Goal: Communication & Community: Answer question/provide support

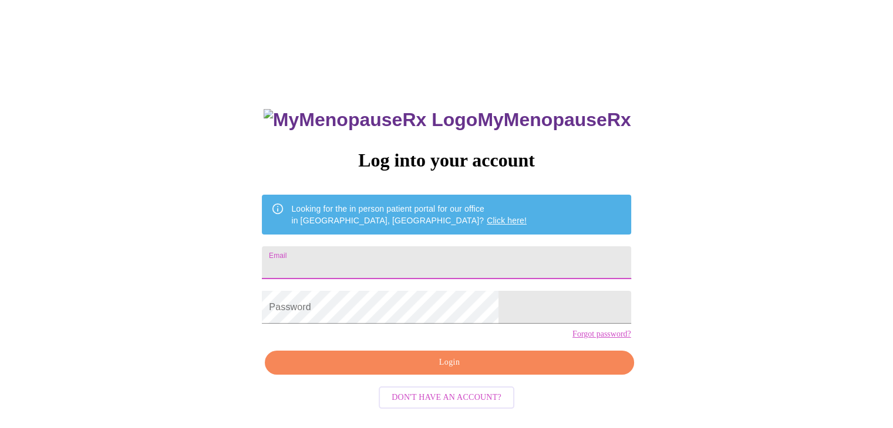
click at [448, 254] on input "Email" at bounding box center [446, 262] width 369 height 33
type input "[EMAIL_ADDRESS][DOMAIN_NAME]"
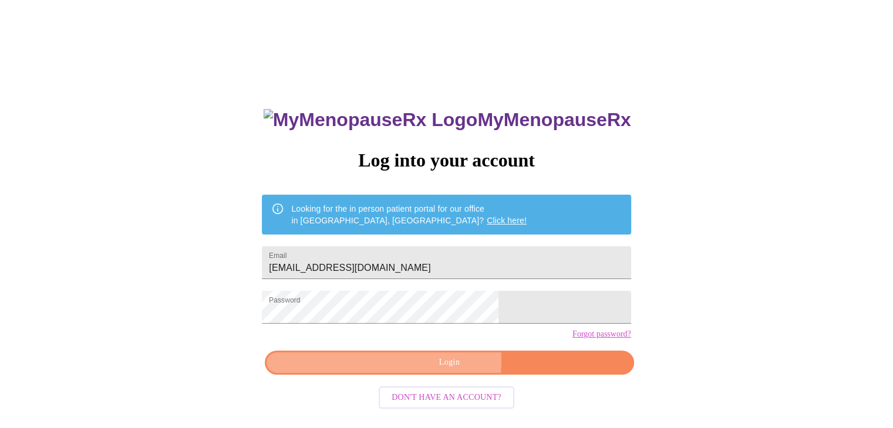
click at [428, 370] on span "Login" at bounding box center [449, 363] width 342 height 15
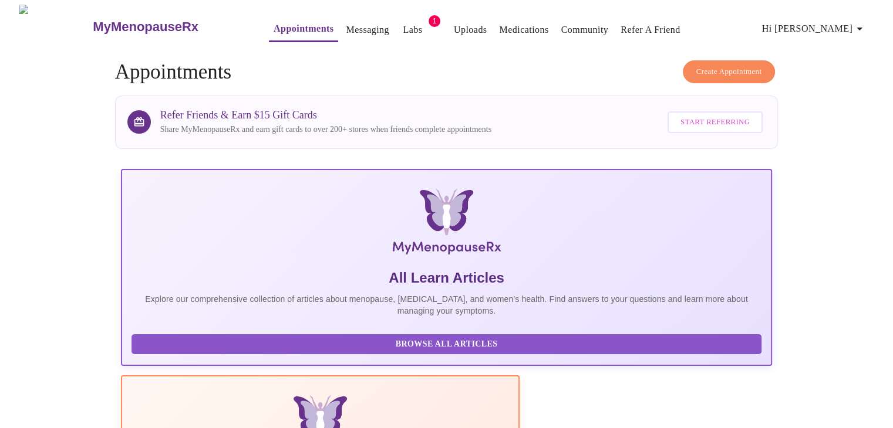
click at [403, 31] on link "Labs" at bounding box center [412, 30] width 19 height 16
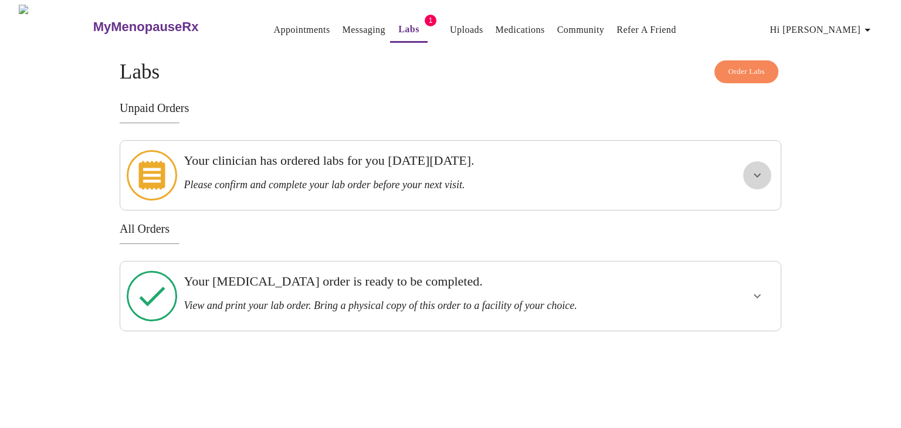
click at [756, 168] on icon "show more" at bounding box center [758, 175] width 14 height 14
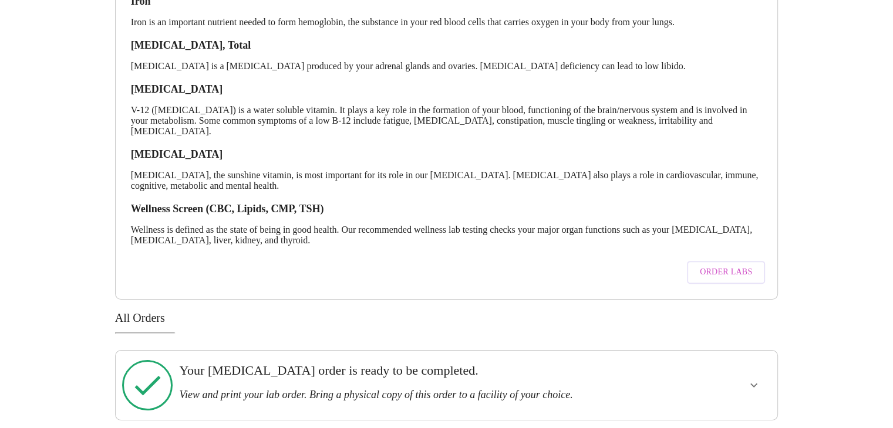
scroll to position [418, 0]
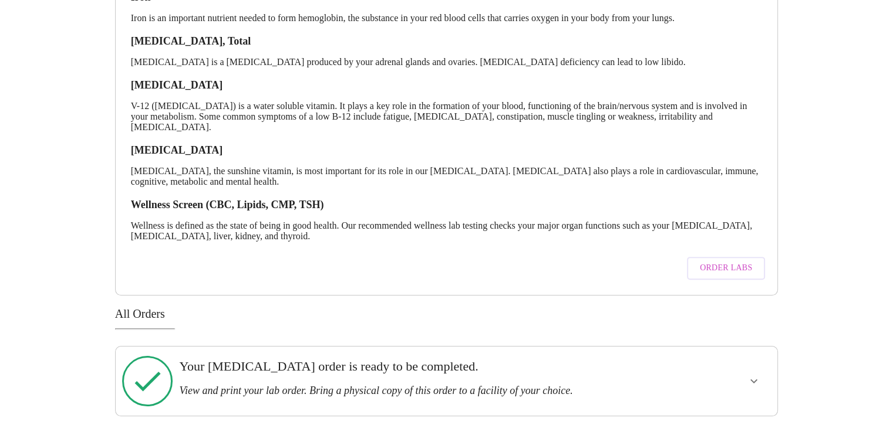
click at [753, 376] on icon "show more" at bounding box center [753, 381] width 14 height 14
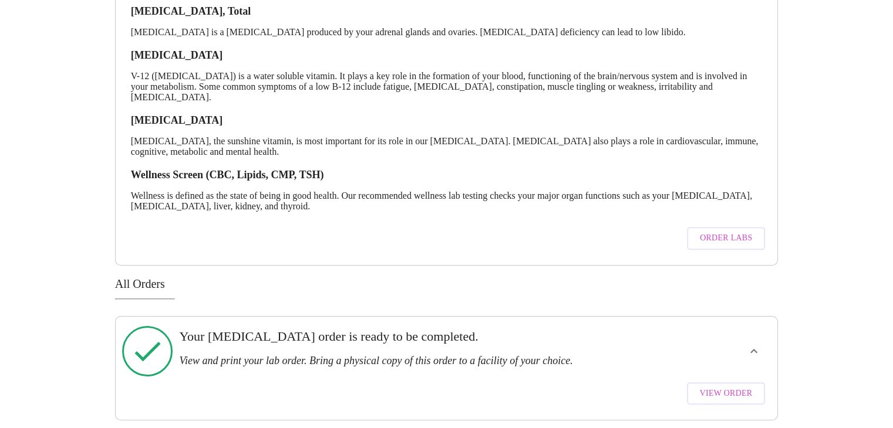
scroll to position [452, 0]
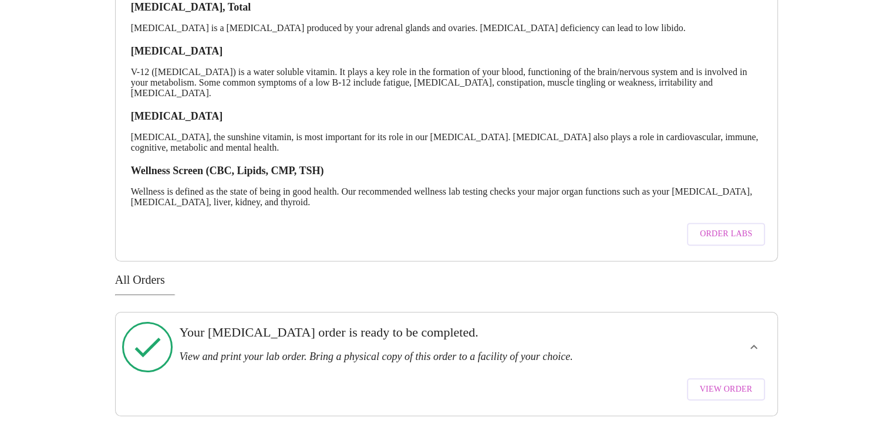
click at [732, 383] on span "View Order" at bounding box center [726, 390] width 53 height 15
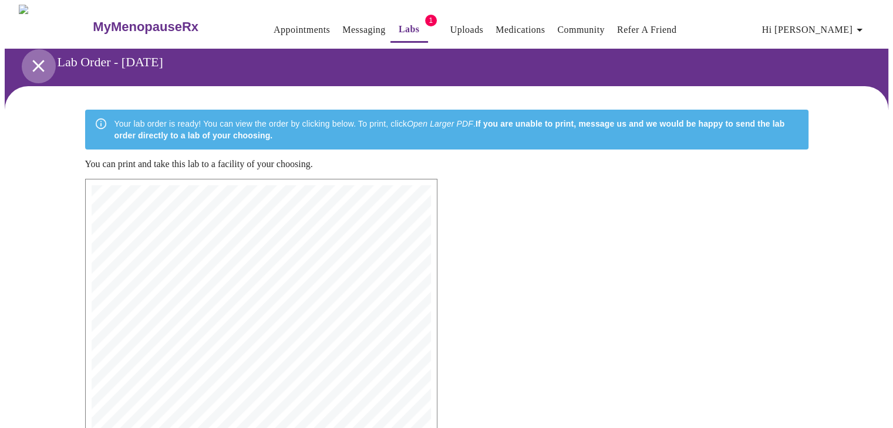
click at [33, 56] on icon "open drawer" at bounding box center [38, 66] width 21 height 21
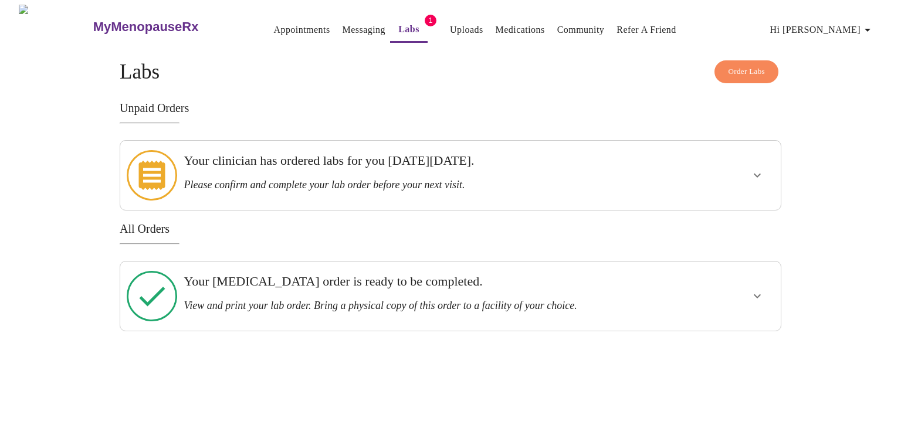
click at [269, 156] on h3 "Your clinician has ordered labs for you [DATE][DATE]." at bounding box center [419, 160] width 470 height 15
click at [754, 170] on icon "show more" at bounding box center [758, 175] width 14 height 14
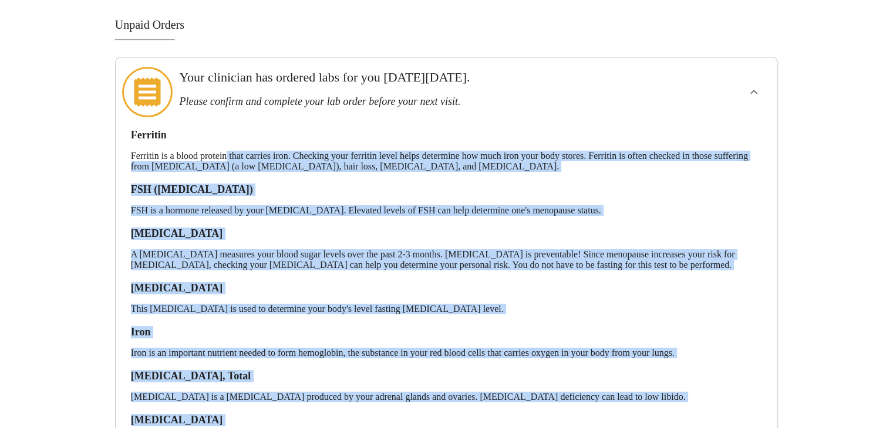
scroll to position [47, 0]
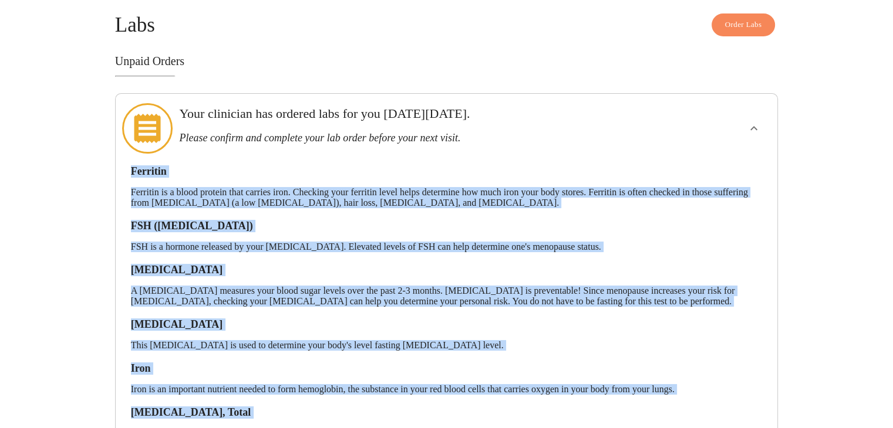
drag, startPoint x: 340, startPoint y: 238, endPoint x: 122, endPoint y: 150, distance: 235.4
click at [126, 154] on div "Ferritin Ferritin is a blood protein that carries iron. Checking your ferritin …" at bounding box center [446, 406] width 643 height 504
copy div "Ferritin Ferritin is a blood protein that carries iron. Checking your ferritin …"
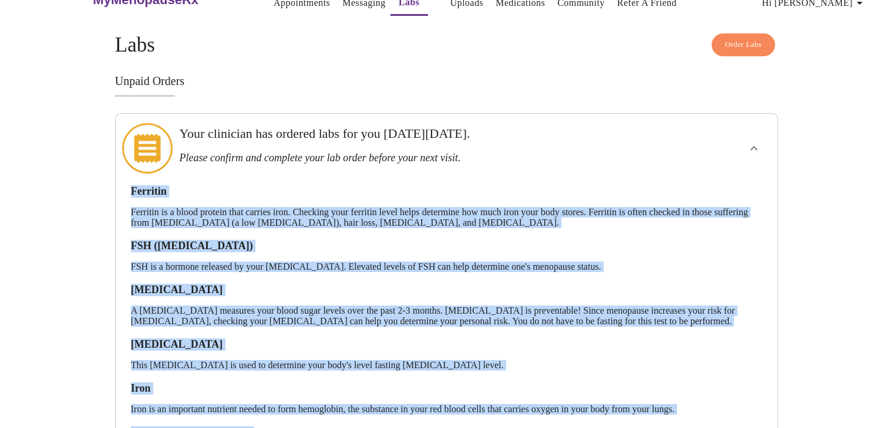
scroll to position [0, 0]
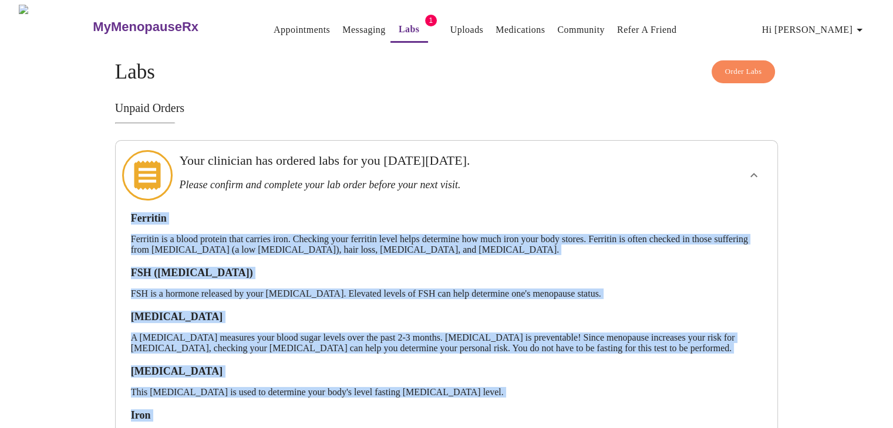
click at [347, 26] on link "Messaging" at bounding box center [363, 30] width 43 height 16
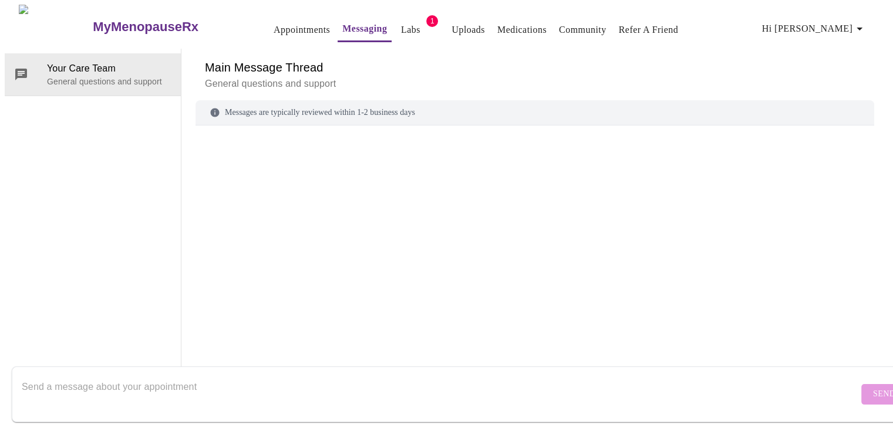
click at [167, 376] on textarea "Send a message about your appointment" at bounding box center [440, 395] width 836 height 38
paste textarea "Hi [Doctor’s Name], Thank you for ordering my recent labs (Ferritin, FSH, A1c, …"
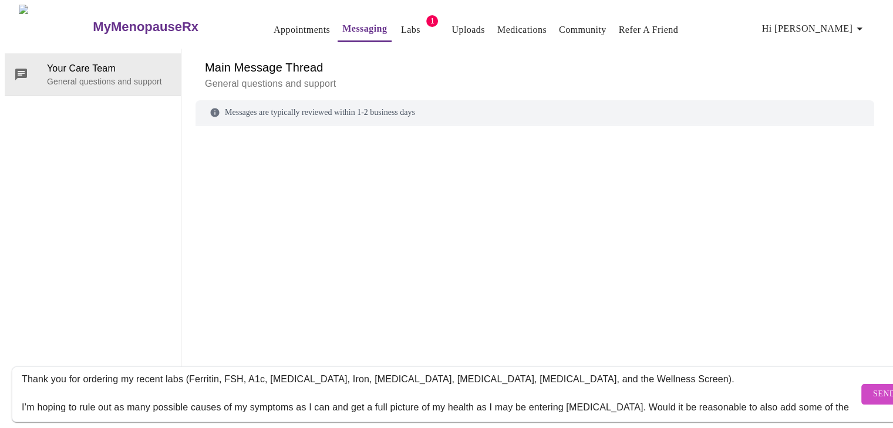
scroll to position [0, 0]
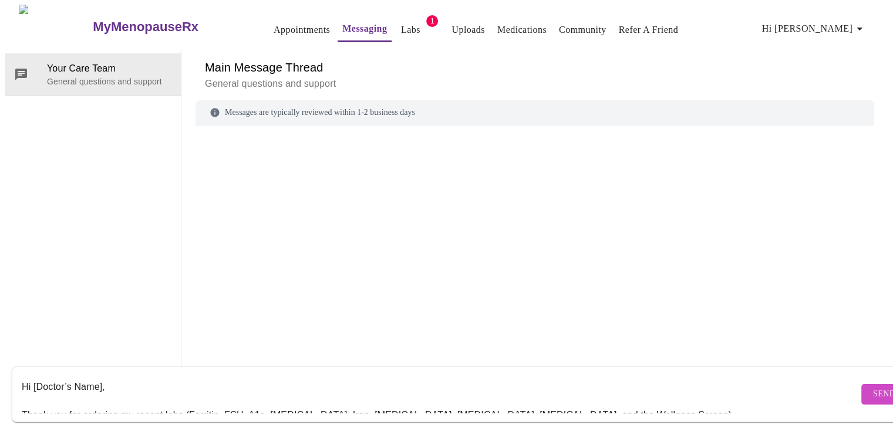
drag, startPoint x: 32, startPoint y: 372, endPoint x: 100, endPoint y: 361, distance: 69.0
click at [100, 372] on div "Hi [Doctor’s Name], Thank you for ordering my recent labs (Ferritin, FSH, A1c, …" at bounding box center [440, 394] width 836 height 45
paste textarea "[PERSON_NAME]"
click at [29, 376] on textarea "[PERSON_NAME] , Thank you for ordering my recent labs (Ferritin, FSH, A1c, [MED…" at bounding box center [440, 395] width 836 height 38
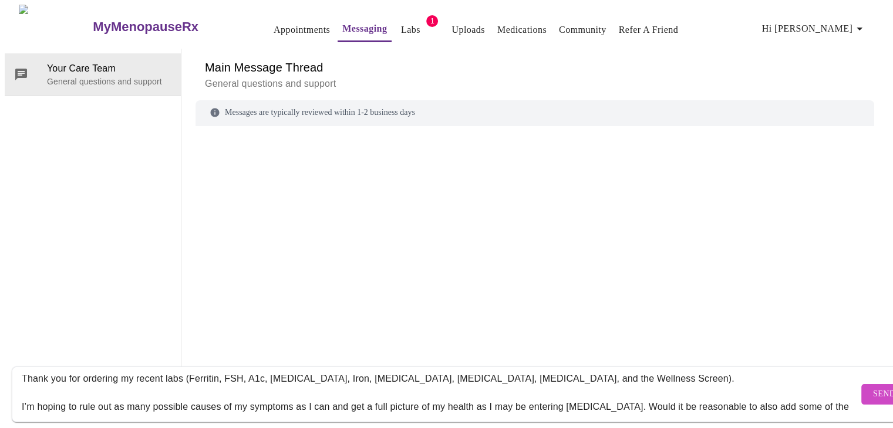
drag, startPoint x: 590, startPoint y: 382, endPoint x: 183, endPoint y: 393, distance: 406.8
click at [183, 393] on textarea "Hi [PERSON_NAME] , Thank you for ordering my recent labs (Ferritin, FSH, A1c, […" at bounding box center [440, 395] width 836 height 38
click at [575, 376] on textarea "Hi [PERSON_NAME] , Thank you for ordering my recent labs (Ferritin, FSH, A1c, […" at bounding box center [440, 395] width 836 height 38
click at [590, 372] on div "Hi [PERSON_NAME] , Thank you for ordering my recent labs (Ferritin, FSH, A1c, […" at bounding box center [440, 394] width 836 height 45
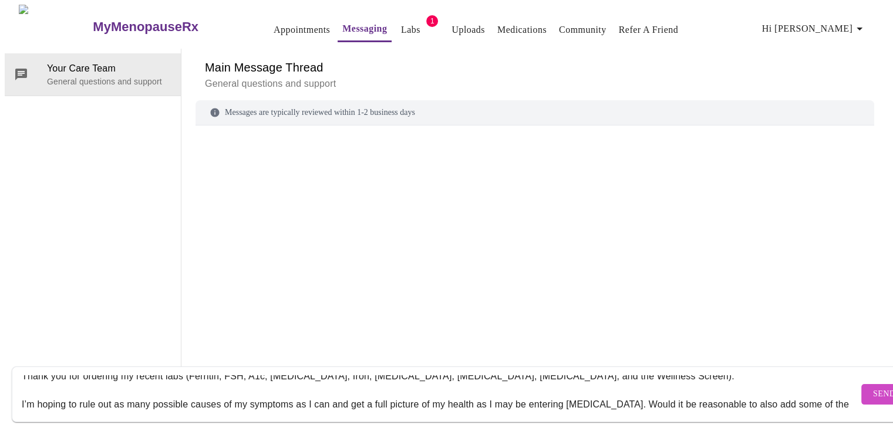
click at [600, 376] on textarea "Hi [PERSON_NAME] , Thank you for ordering my recent labs (Ferritin, FSH, A1c, […" at bounding box center [440, 395] width 836 height 38
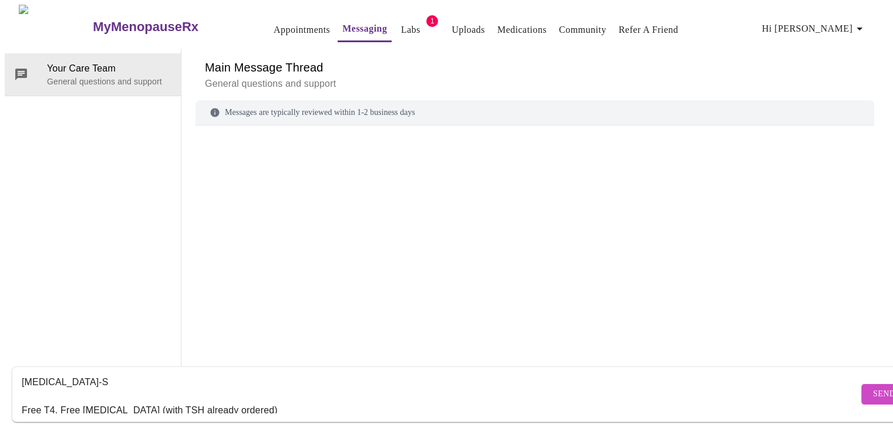
scroll to position [0, 0]
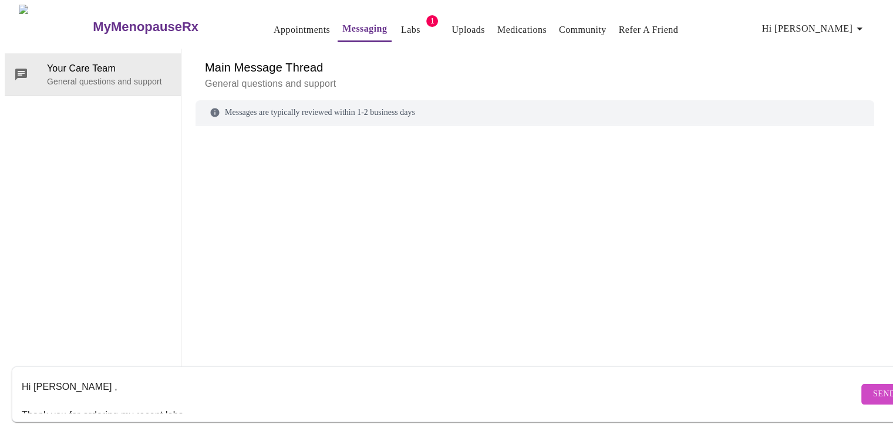
drag, startPoint x: 637, startPoint y: 379, endPoint x: 228, endPoint y: 364, distance: 409.9
click at [228, 376] on textarea "Hi [PERSON_NAME] , Thank you for ordering my recent labs. I’m hoping to rule ou…" at bounding box center [440, 395] width 836 height 38
click at [533, 376] on textarea "Hi [PERSON_NAME] , Thank you for ordering my recent labs. I’m hoping to rule ou…" at bounding box center [440, 395] width 836 height 38
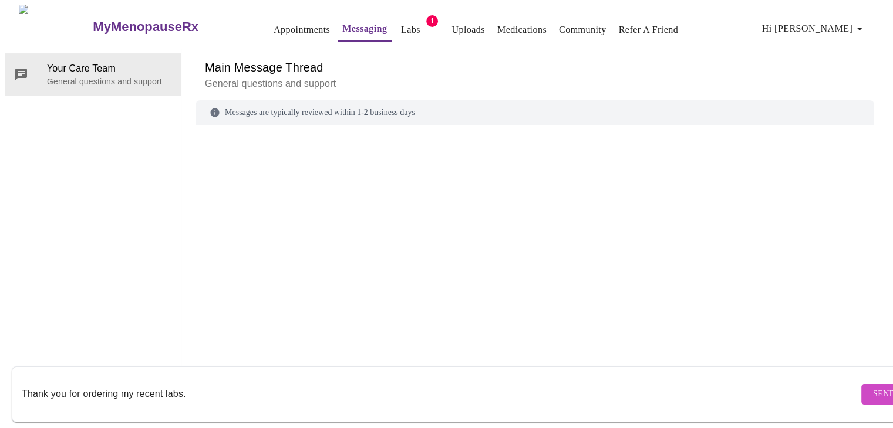
drag, startPoint x: 637, startPoint y: 391, endPoint x: 577, endPoint y: 352, distance: 70.8
click at [579, 361] on div "Hi [PERSON_NAME] , Thank you for ordering my recent labs. I’m hoping to rule ou…" at bounding box center [458, 394] width 916 height 67
click at [607, 400] on textarea "Hi [PERSON_NAME] , Thank you for ordering my recent labs. I’m hoping to rule ou…" at bounding box center [440, 395] width 836 height 38
click at [553, 382] on textarea "Hi [PERSON_NAME] , Thank you for ordering my recent labs. I’m hoping to rule ou…" at bounding box center [440, 395] width 836 height 38
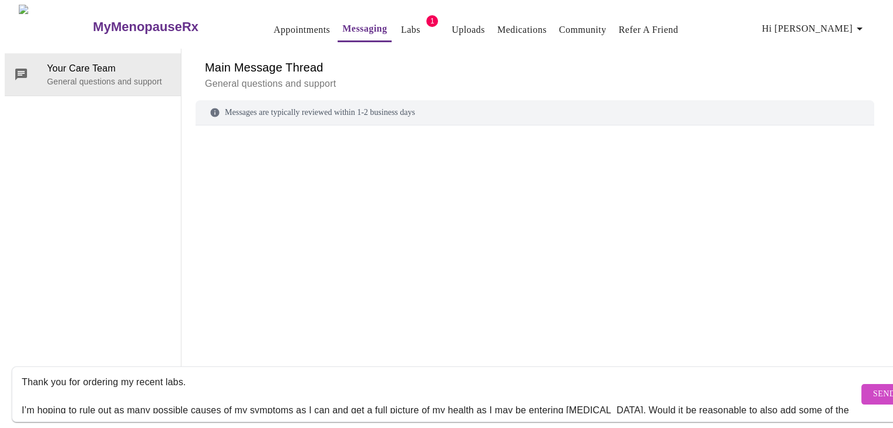
scroll to position [59, 0]
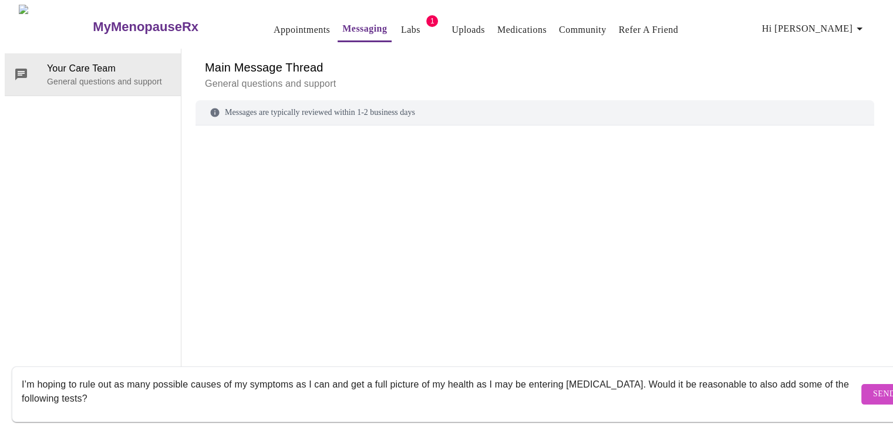
click at [23, 376] on textarea "Hi [PERSON_NAME] , Thank you for ordering my recent labs. I’m hoping to rule ou…" at bounding box center [440, 395] width 836 height 38
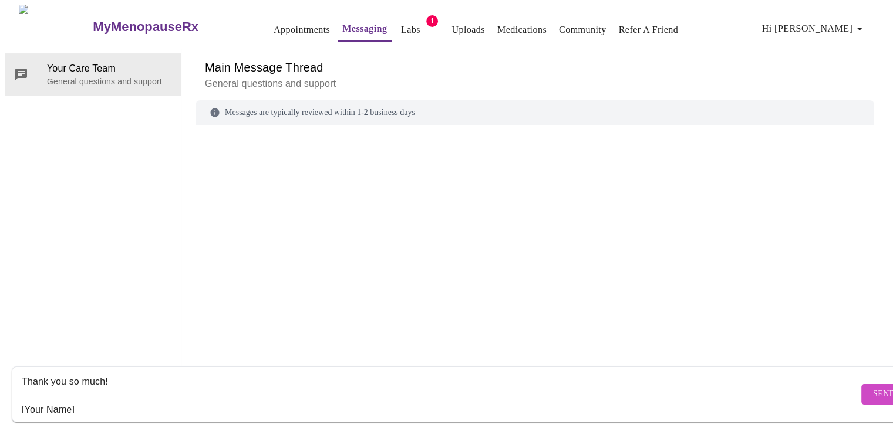
scroll to position [380, 0]
drag, startPoint x: 96, startPoint y: 394, endPoint x: 14, endPoint y: 396, distance: 82.2
click at [15, 396] on form "Hi [PERSON_NAME] , Thank you for ordering my recent labs. Would it be reasonabl…" at bounding box center [463, 395] width 903 height 56
click at [245, 382] on textarea "Hi [PERSON_NAME] , Thank you for ordering my recent labs. Would it be reasonabl…" at bounding box center [440, 395] width 836 height 38
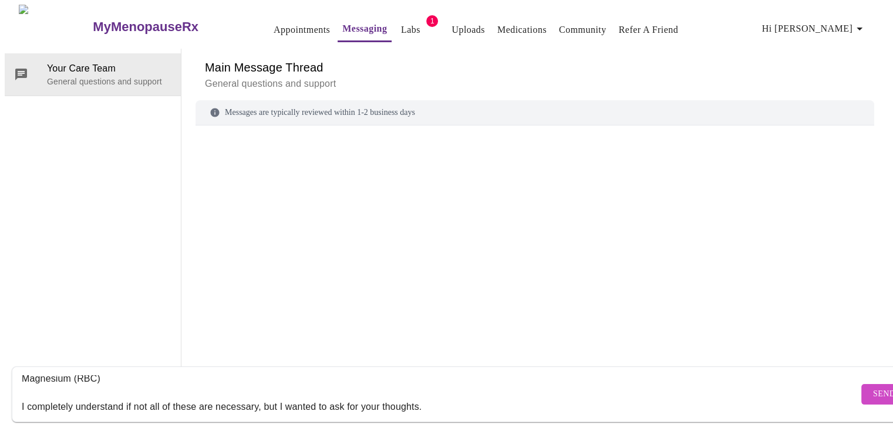
scroll to position [175, 0]
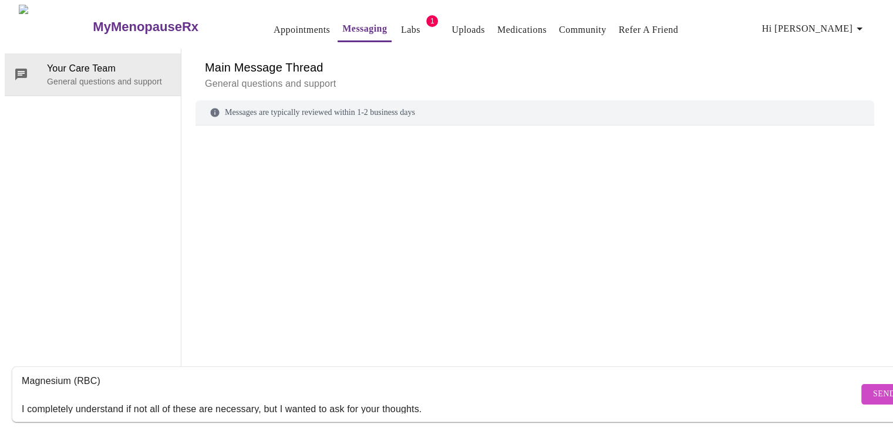
type textarea "Hi [PERSON_NAME] , Thank you for ordering my recent labs. While I was doing som…"
click at [873, 387] on span "Send" at bounding box center [884, 394] width 22 height 15
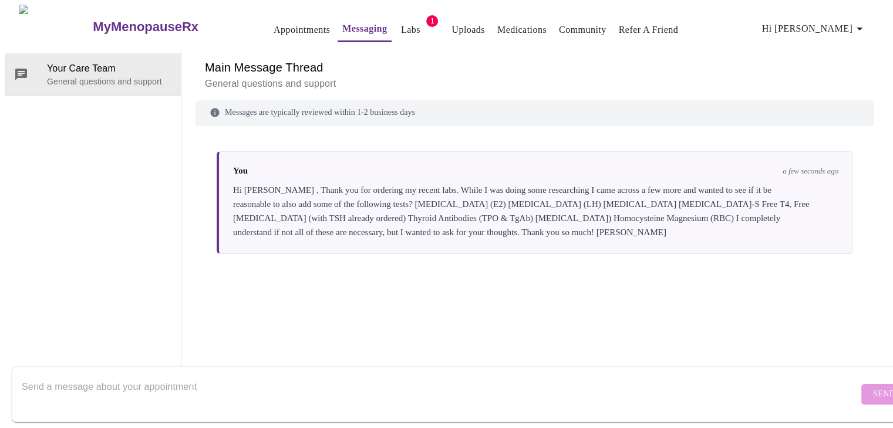
scroll to position [0, 0]
click at [401, 26] on link "Labs" at bounding box center [410, 30] width 19 height 16
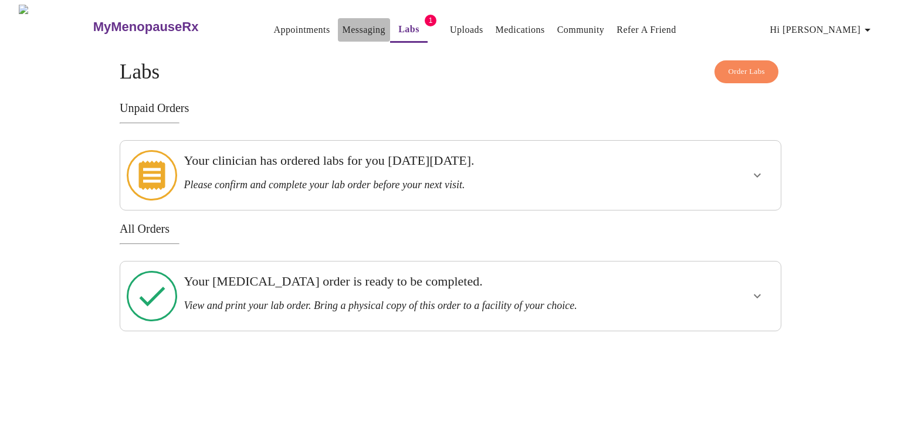
click at [343, 22] on link "Messaging" at bounding box center [364, 30] width 43 height 16
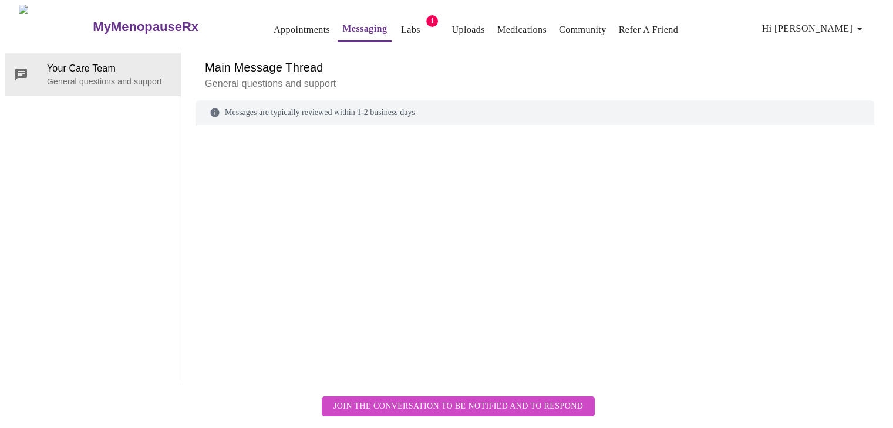
scroll to position [44, 0]
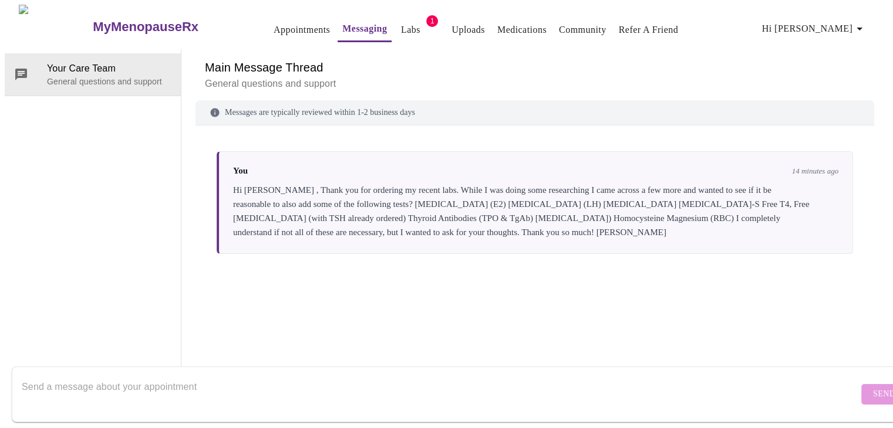
click at [322, 183] on div "Hi [PERSON_NAME] , Thank you for ordering my recent labs. While I was doing som…" at bounding box center [535, 211] width 605 height 56
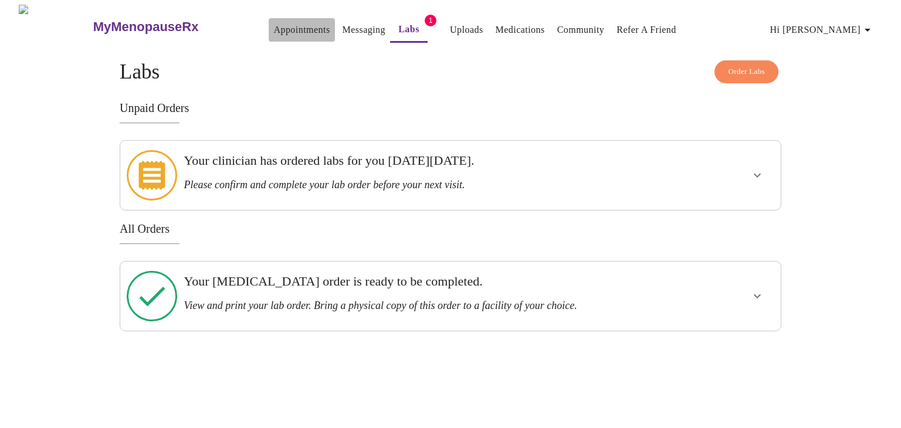
click at [277, 22] on link "Appointments" at bounding box center [301, 30] width 56 height 16
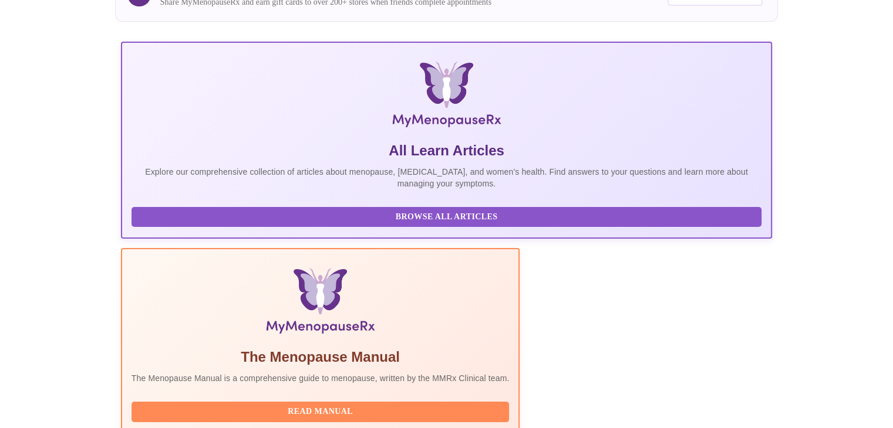
scroll to position [215, 0]
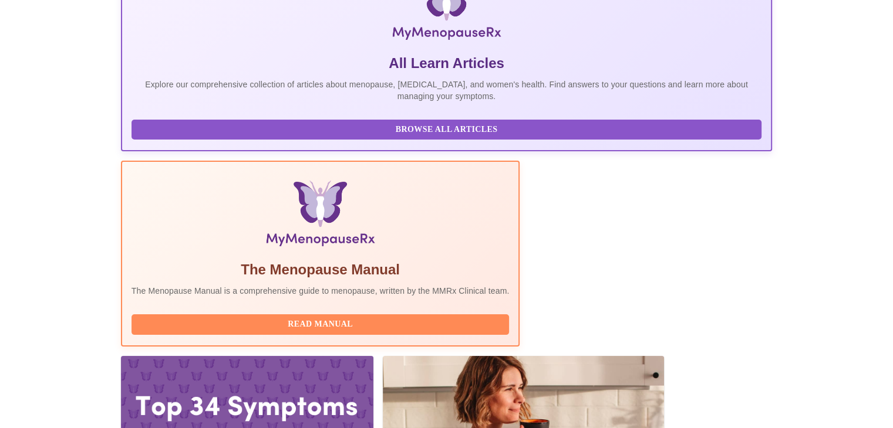
drag, startPoint x: 204, startPoint y: 261, endPoint x: 234, endPoint y: 259, distance: 29.4
copy h3 "Emilie"
